Goal: Navigation & Orientation: Understand site structure

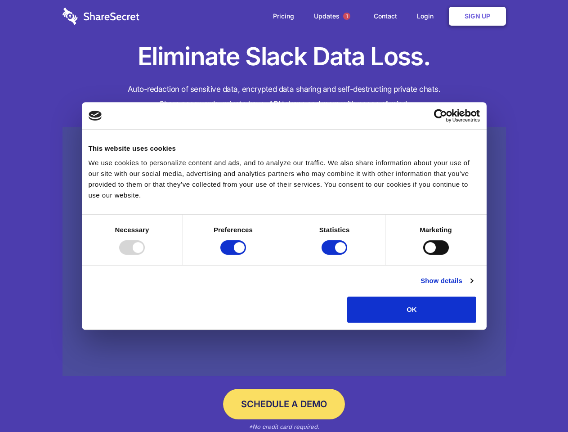
click at [145, 255] on div at bounding box center [132, 247] width 26 height 14
click at [246, 255] on input "Preferences" at bounding box center [233, 247] width 26 height 14
checkbox input "false"
click at [336, 255] on input "Statistics" at bounding box center [335, 247] width 26 height 14
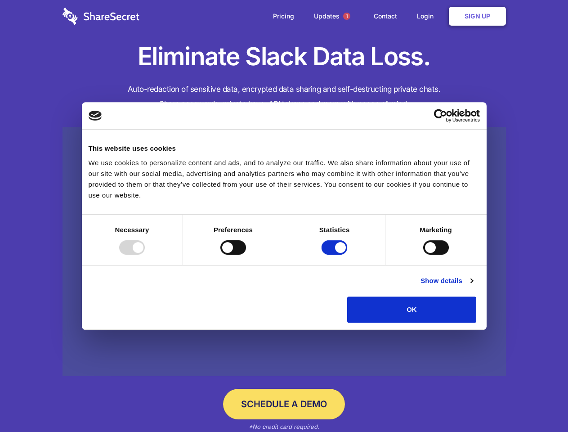
checkbox input "false"
click at [423, 255] on input "Marketing" at bounding box center [436, 247] width 26 height 14
checkbox input "true"
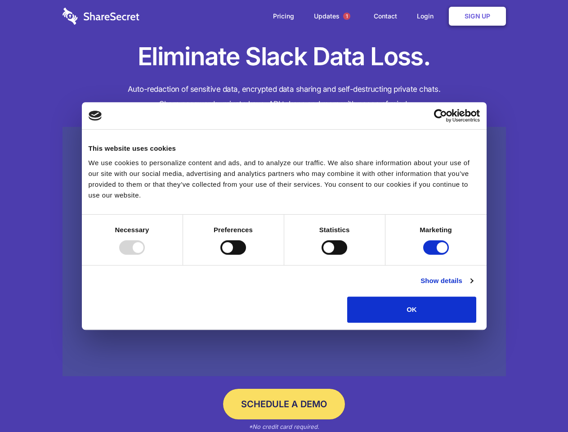
click at [473, 286] on link "Show details" at bounding box center [447, 280] width 52 height 11
